Goal: Information Seeking & Learning: Learn about a topic

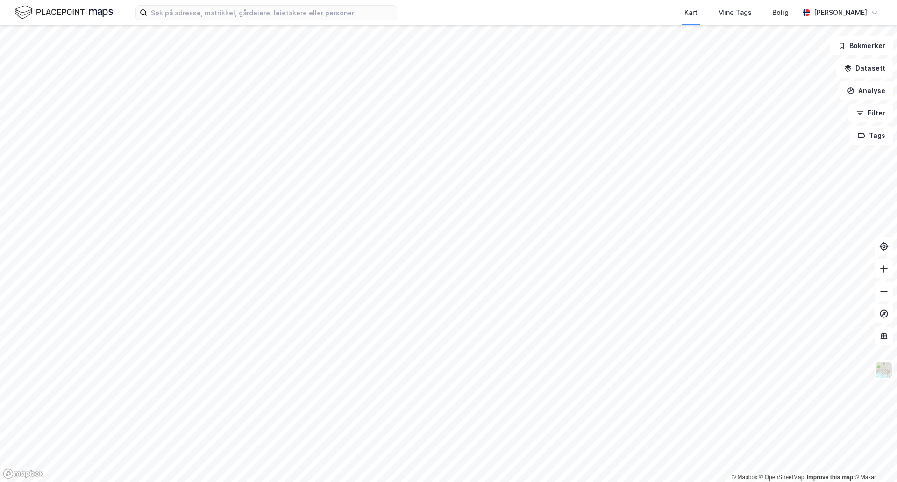
click at [608, 481] on html "Kart Mine Tags Bolig [PERSON_NAME] © Mapbox © OpenStreetMap Improve this map © …" at bounding box center [448, 241] width 897 height 482
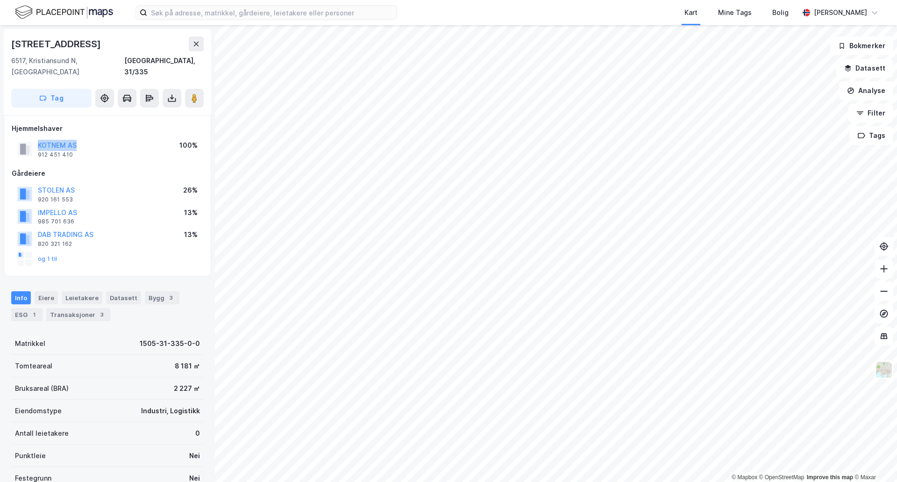
drag, startPoint x: 86, startPoint y: 133, endPoint x: 33, endPoint y: 139, distance: 54.1
click at [33, 139] on div "KOTNEM AS 912 451 410 100%" at bounding box center [107, 149] width 191 height 22
copy button "KOTNEM AS"
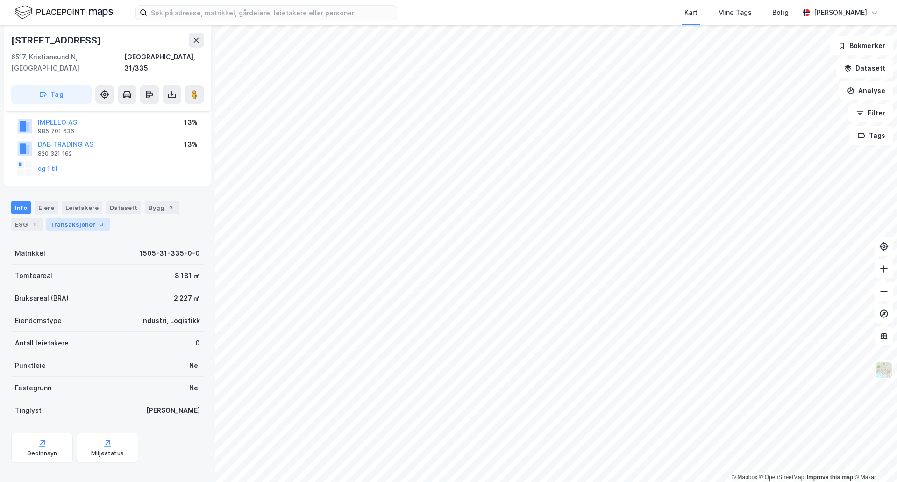
click at [66, 218] on div "Transaksjoner 3" at bounding box center [78, 224] width 64 height 13
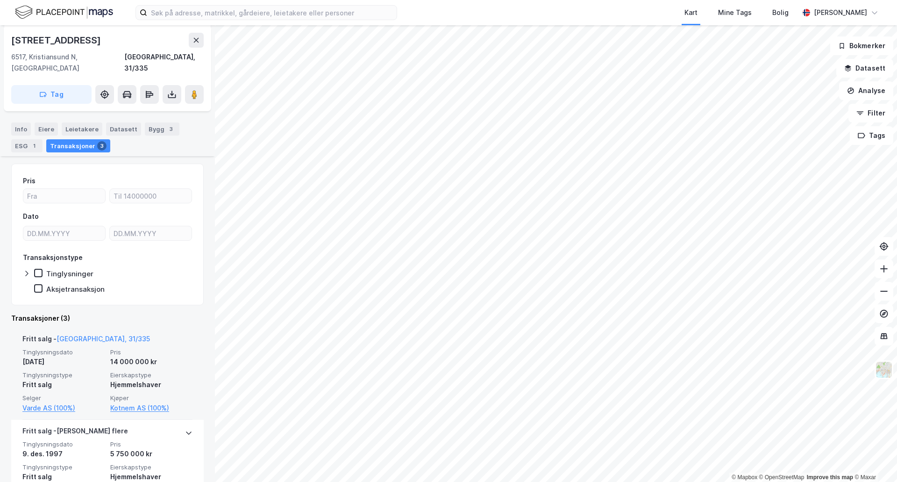
scroll to position [187, 0]
